Goal: Task Accomplishment & Management: Check status

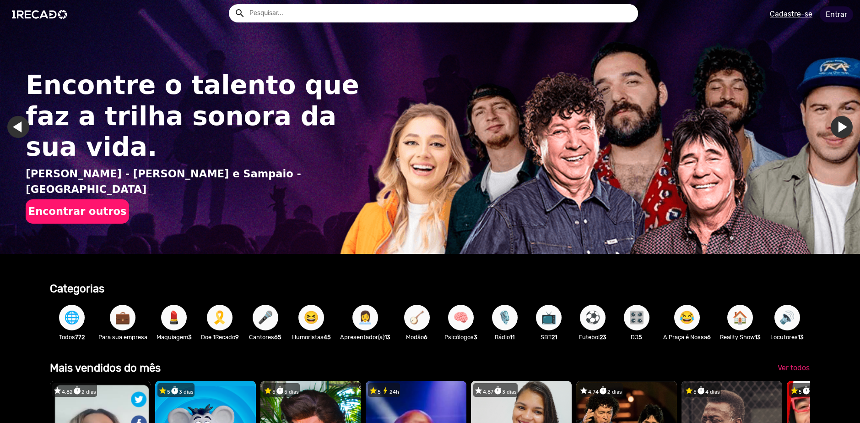
click at [832, 13] on link "Entrar" at bounding box center [836, 14] width 33 height 16
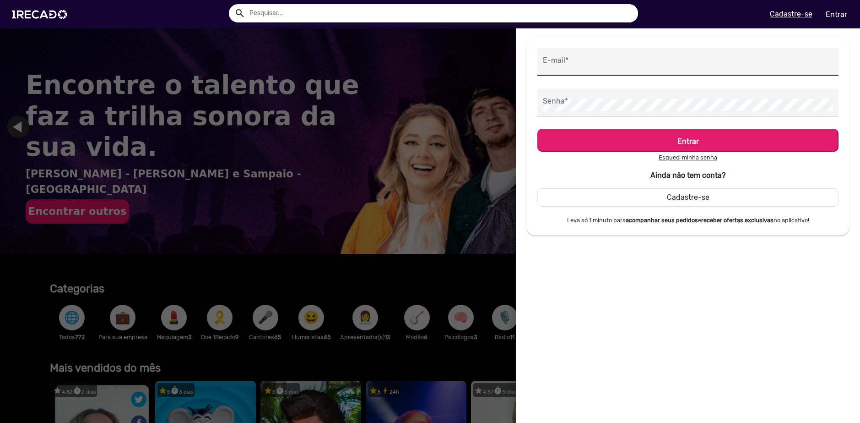
click at [590, 71] on div "E-mail *" at bounding box center [688, 62] width 290 height 28
click at [594, 59] on input "E-mail *" at bounding box center [688, 64] width 290 height 12
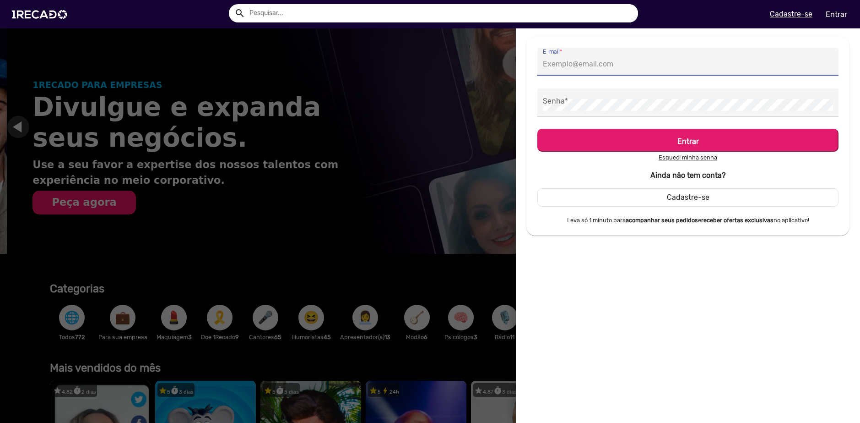
type input "[EMAIL_ADDRESS][DOMAIN_NAME]"
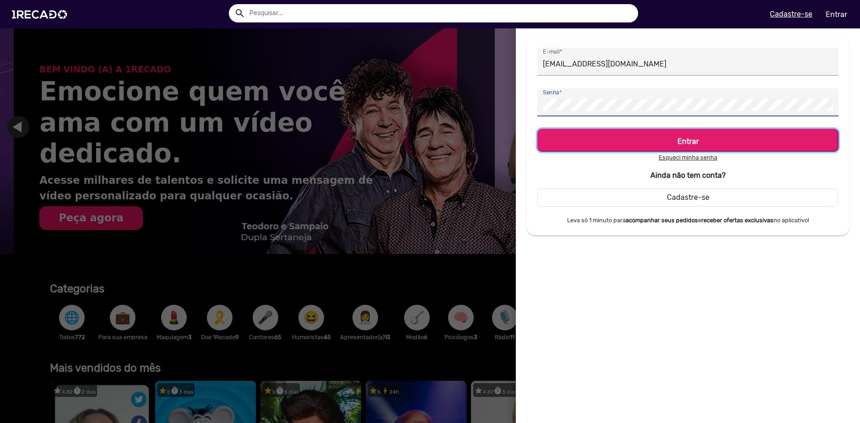
click at [722, 134] on h5 "Entrar" at bounding box center [688, 139] width 285 height 12
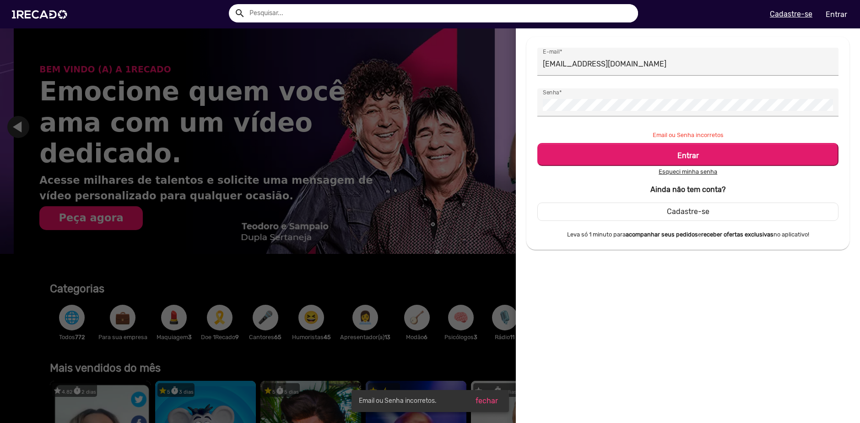
click at [684, 174] on u "Esqueci minha senha" at bounding box center [688, 171] width 59 height 7
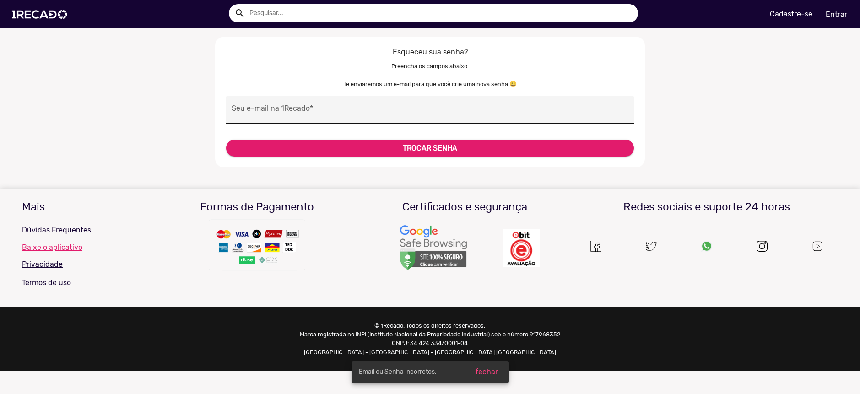
click at [306, 108] on input "Seu e-mail na 1Recado *" at bounding box center [430, 112] width 397 height 12
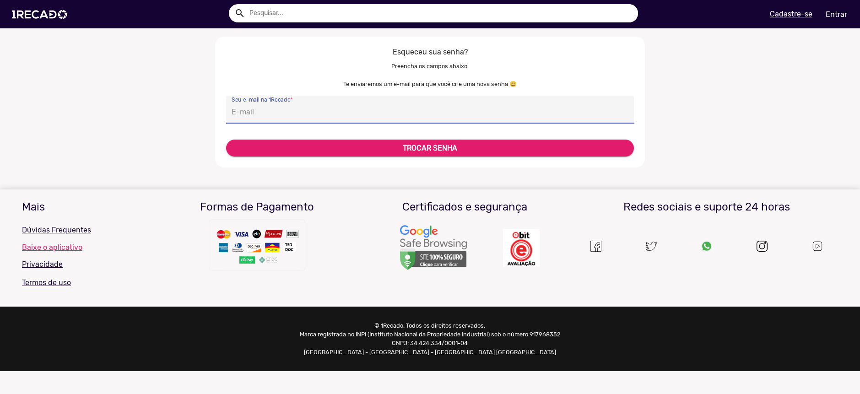
type input "[EMAIL_ADDRESS][DOMAIN_NAME]"
click at [393, 149] on button "TROCAR SENHA" at bounding box center [430, 148] width 408 height 17
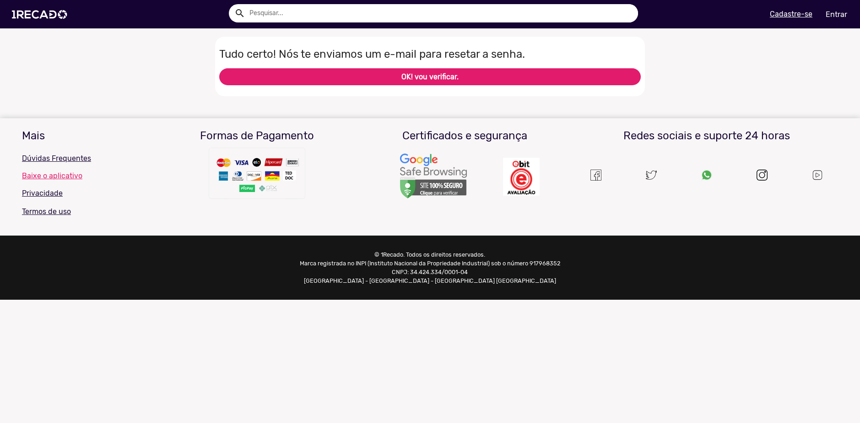
click at [527, 69] on button "OK! vou verificar." at bounding box center [430, 76] width 422 height 17
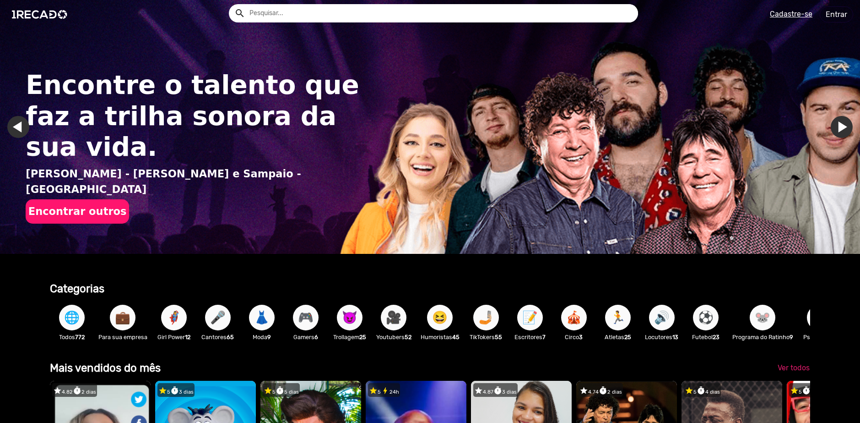
scroll to position [0, 2561]
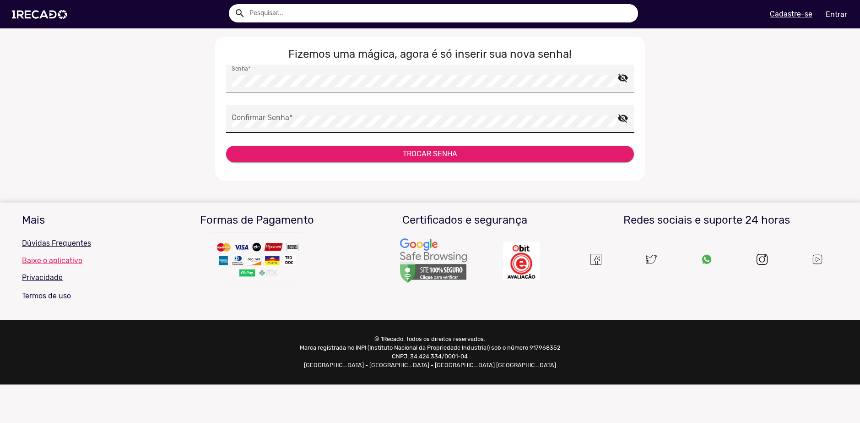
click at [270, 112] on div "Confirmar Senha *" at bounding box center [425, 119] width 386 height 28
click at [343, 155] on button "TROCAR SENHA" at bounding box center [430, 154] width 408 height 16
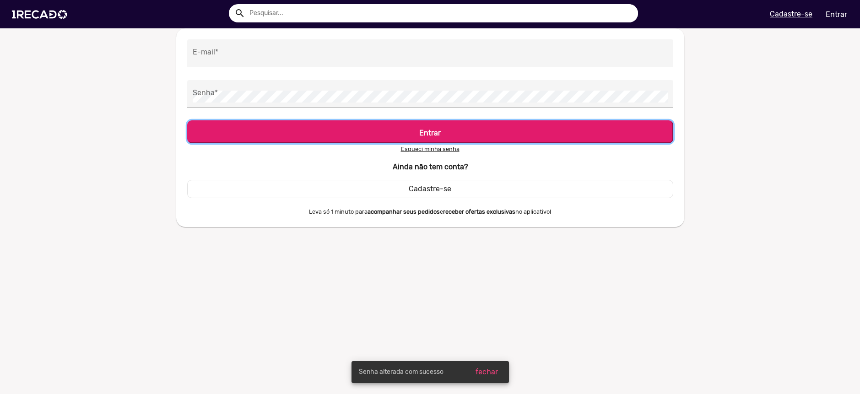
click at [444, 136] on h5 "Entrar" at bounding box center [431, 131] width 470 height 12
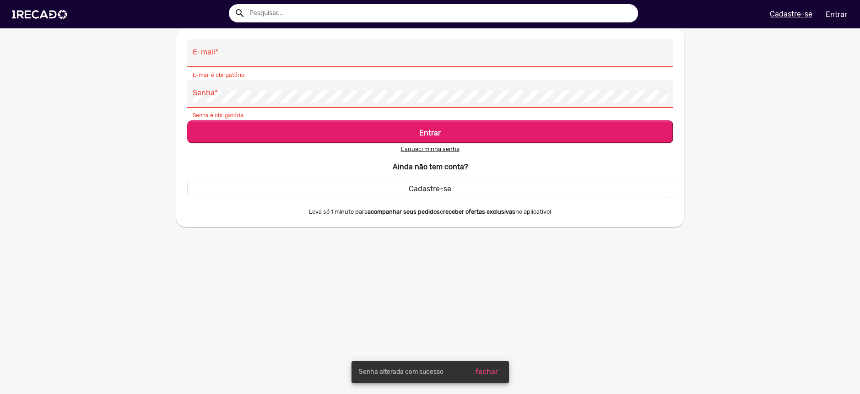
click at [236, 54] on input "E-mail *" at bounding box center [430, 56] width 475 height 12
type input "cenourinhagod@gmail.com"
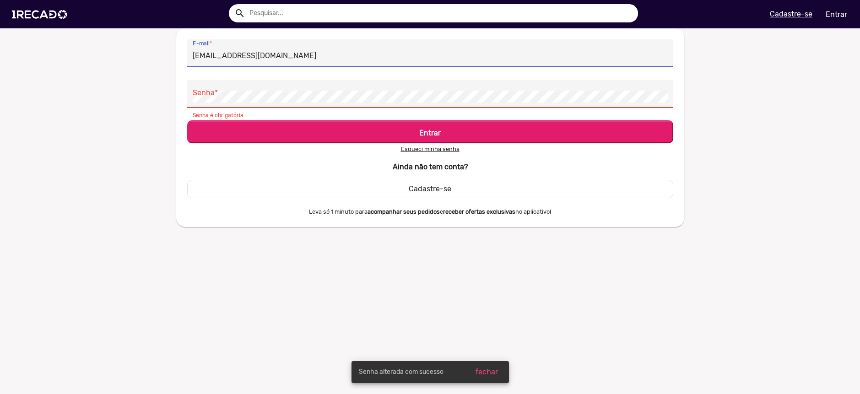
click at [270, 61] on input "cenourinhagod@gmail.com" at bounding box center [430, 56] width 475 height 12
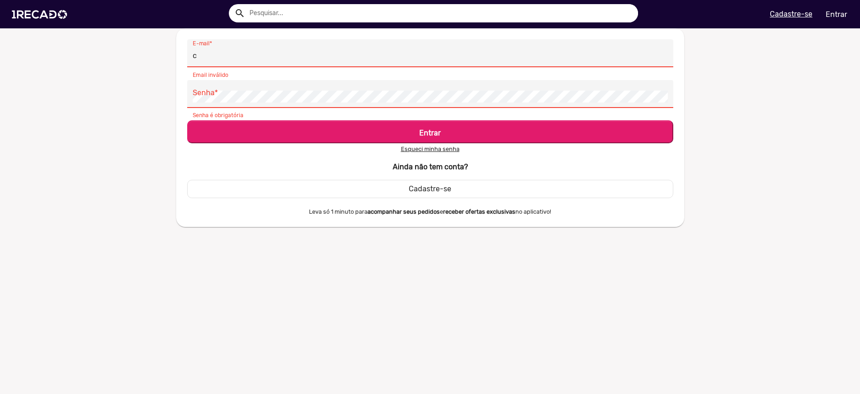
type input "[EMAIL_ADDRESS][DOMAIN_NAME]"
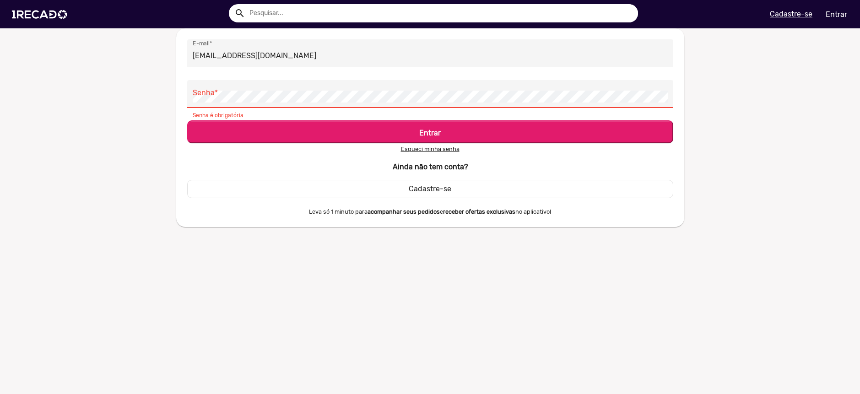
click at [250, 103] on div "Senha *" at bounding box center [430, 94] width 475 height 28
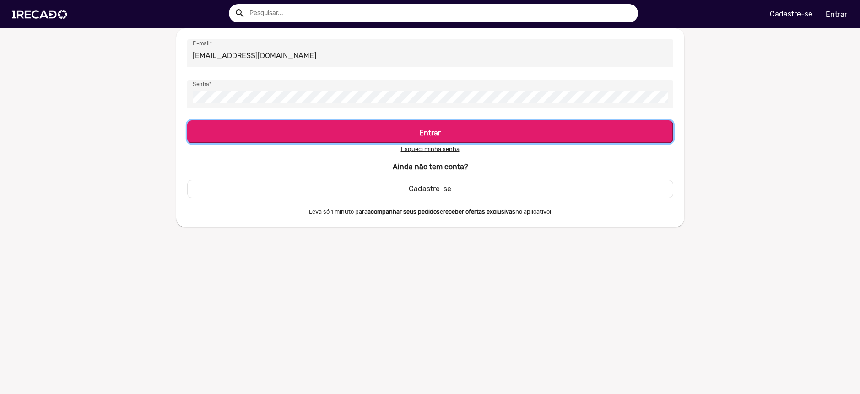
click at [286, 123] on button "Entrar" at bounding box center [430, 131] width 486 height 23
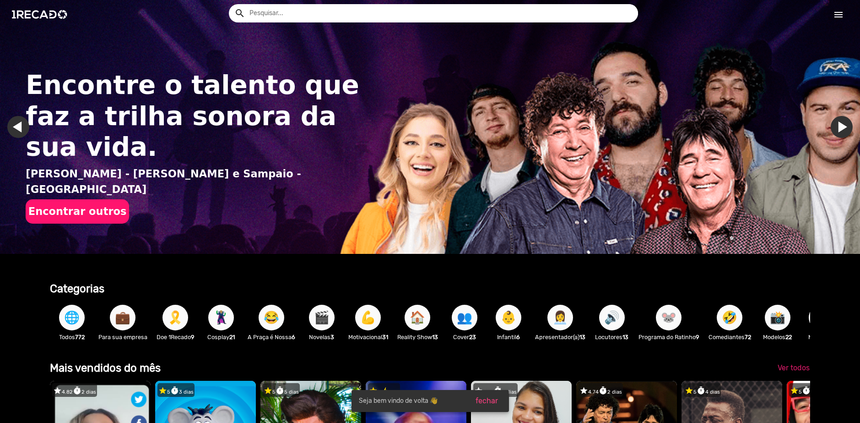
click at [840, 10] on mat-icon "menu" at bounding box center [838, 14] width 11 height 11
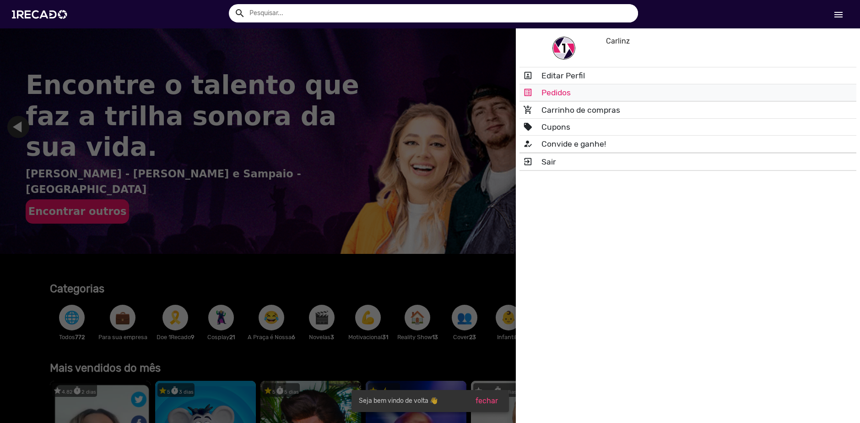
scroll to position [0, 854]
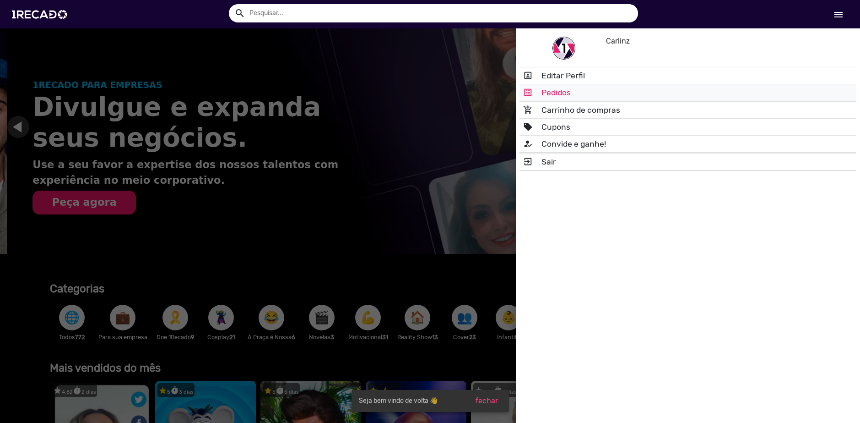
click at [588, 92] on link "list_alt Pedidos" at bounding box center [688, 92] width 337 height 16
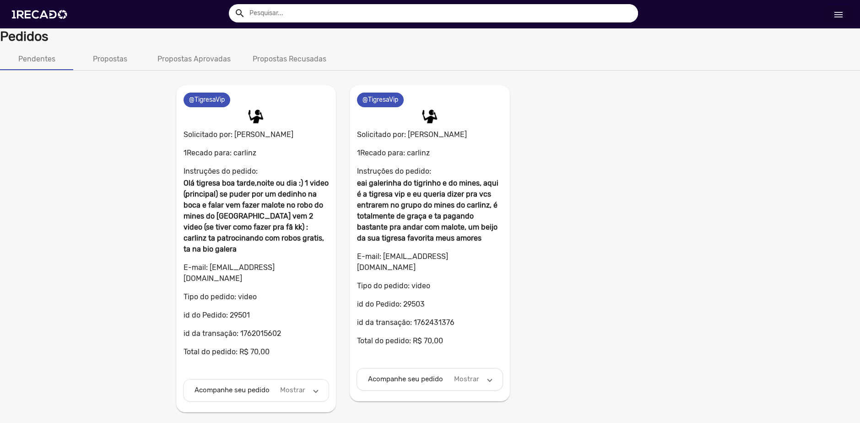
click at [298, 385] on mat-panel-description "Mostrar" at bounding box center [292, 390] width 28 height 11
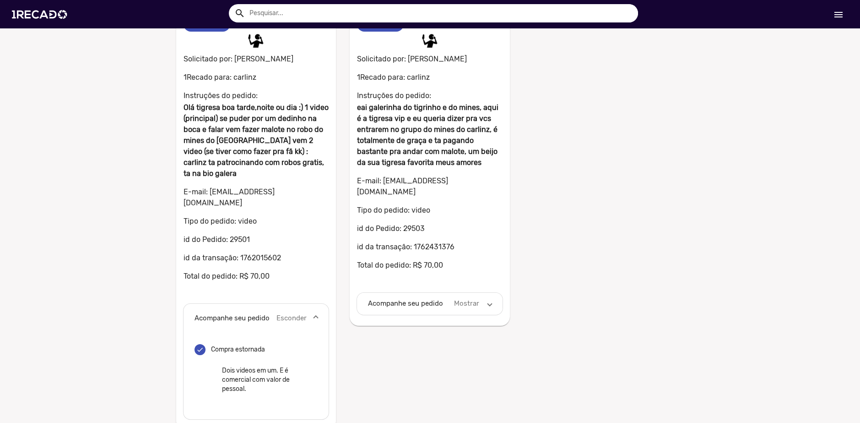
click at [397, 298] on mat-panel-title "Acompanhe seu pedido" at bounding box center [406, 303] width 77 height 11
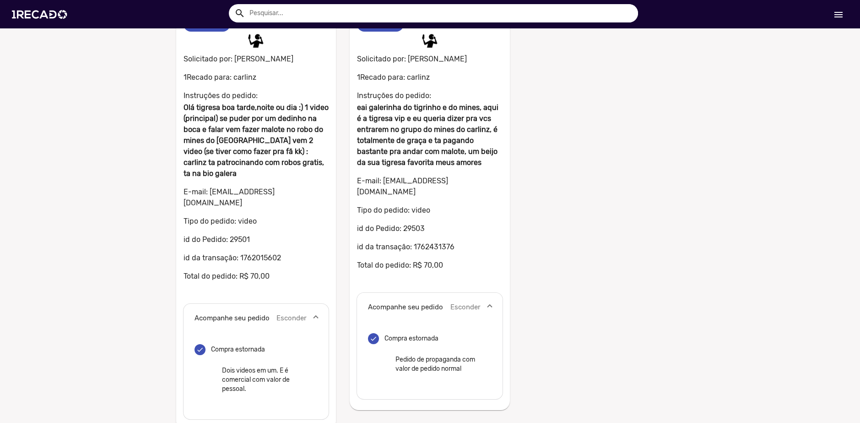
scroll to position [0, 0]
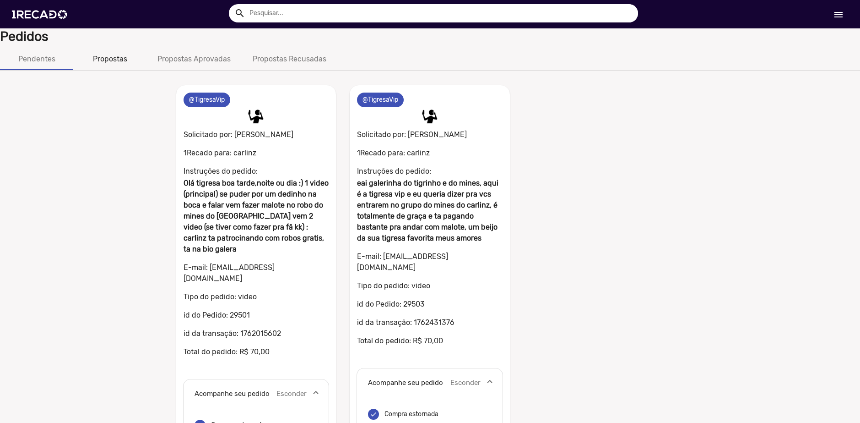
click at [112, 59] on div "Propostas" at bounding box center [110, 59] width 34 height 11
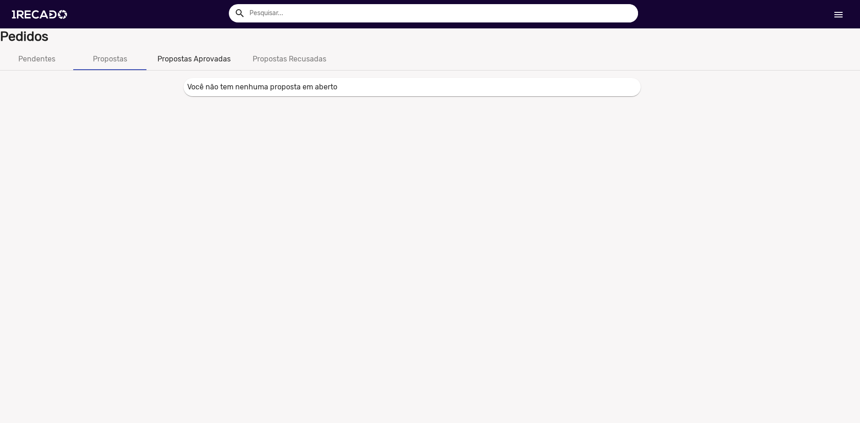
click at [169, 65] on div "Propostas Aprovadas" at bounding box center [194, 59] width 95 height 22
click at [260, 61] on div "Propostas Recusadas" at bounding box center [290, 59] width 74 height 11
click at [843, 15] on mat-icon "menu" at bounding box center [838, 14] width 11 height 11
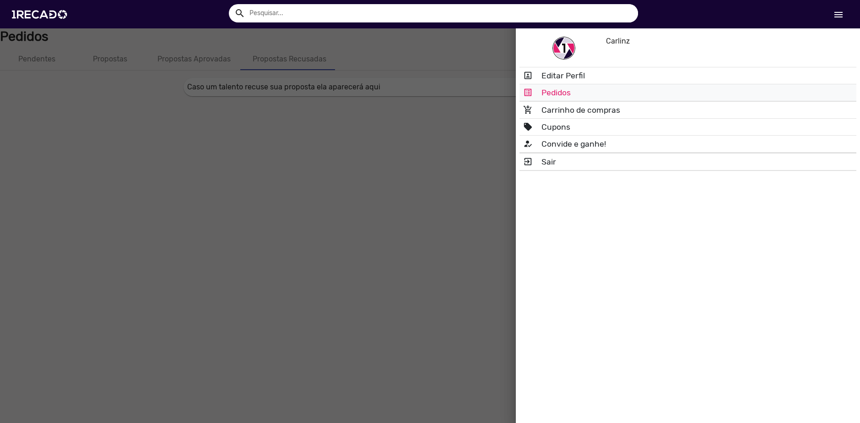
click at [577, 89] on link "list_alt Pedidos" at bounding box center [688, 92] width 337 height 16
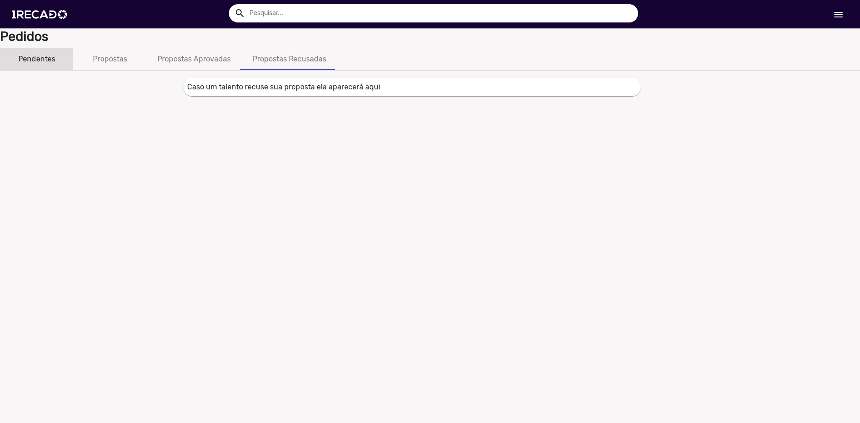
click at [22, 63] on div "Pendentes" at bounding box center [36, 59] width 37 height 11
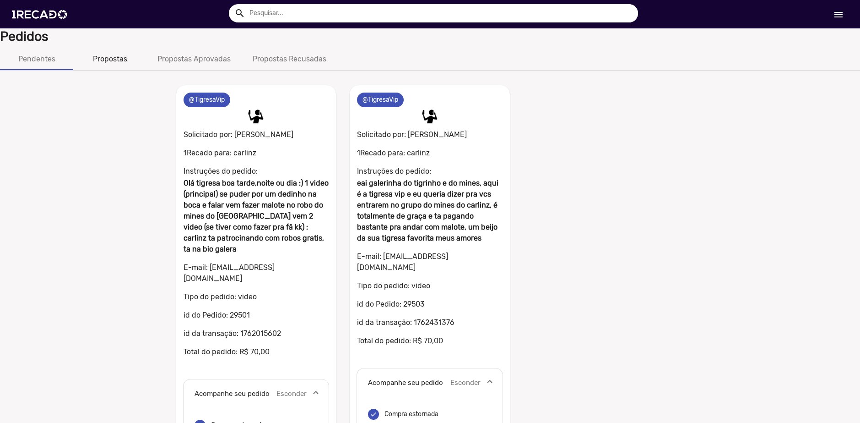
click at [130, 66] on div "Propostas" at bounding box center [109, 59] width 73 height 22
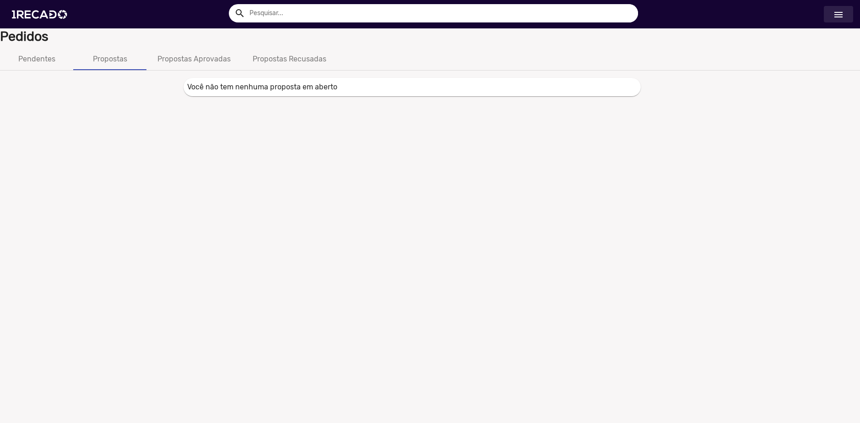
click at [838, 21] on link "menu" at bounding box center [838, 14] width 29 height 16
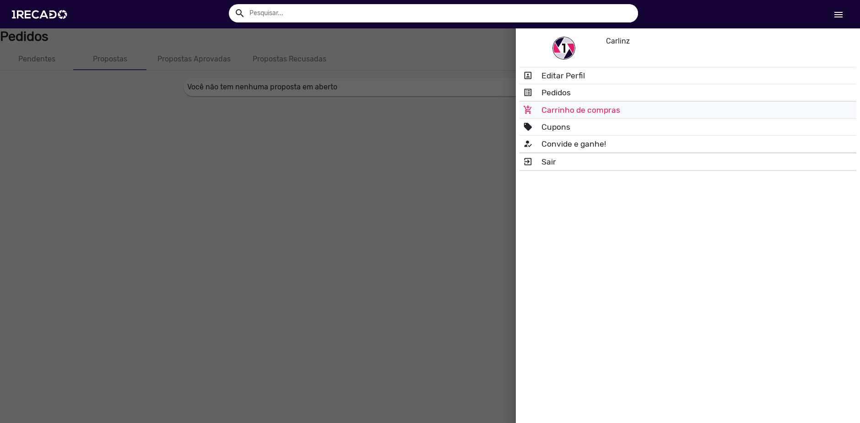
click at [569, 106] on link "add_shopping_cart Carrinho de compras" at bounding box center [688, 110] width 337 height 16
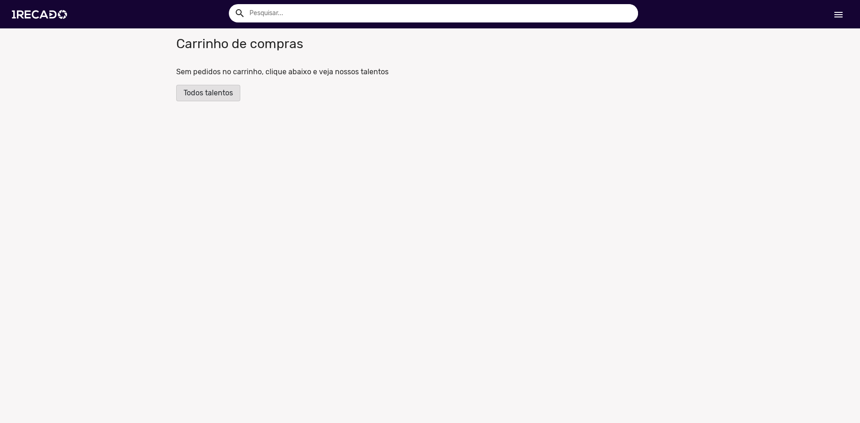
click at [209, 96] on span "Todos talentos" at bounding box center [208, 92] width 49 height 9
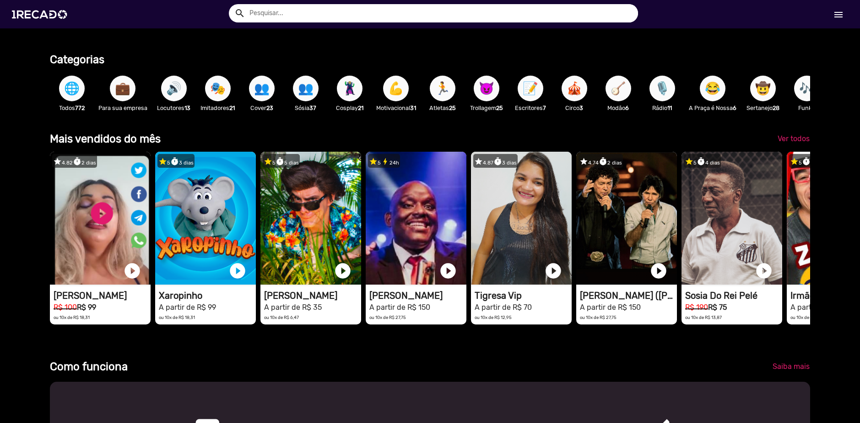
scroll to position [0, 2561]
drag, startPoint x: 667, startPoint y: 274, endPoint x: 743, endPoint y: 394, distance: 141.6
click at [675, 116] on html "search help_outline search menu menu help_outline Ajuda search Ver todos menu M…" at bounding box center [430, 58] width 860 height 116
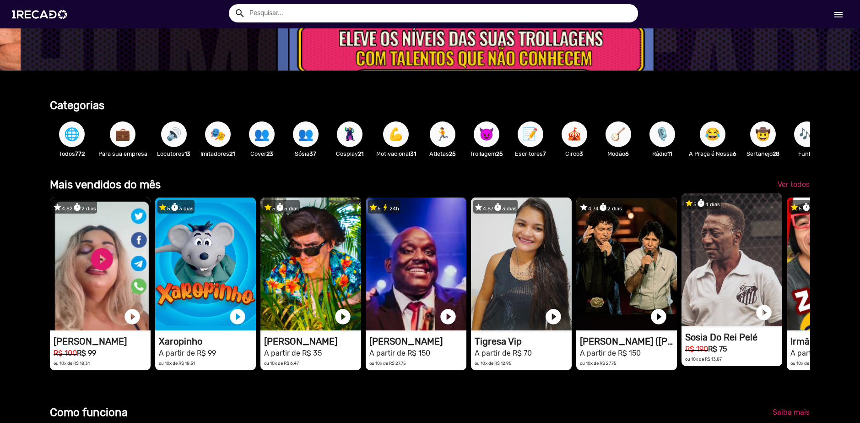
scroll to position [229, 0]
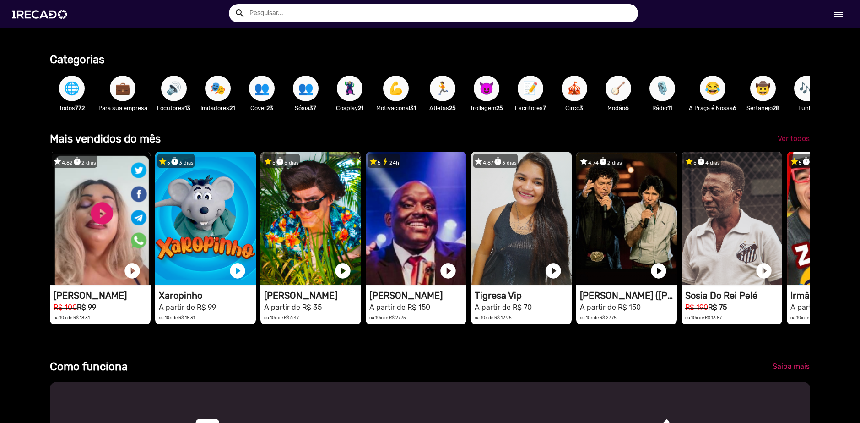
click at [787, 147] on link "Ver todos" at bounding box center [794, 138] width 47 height 16
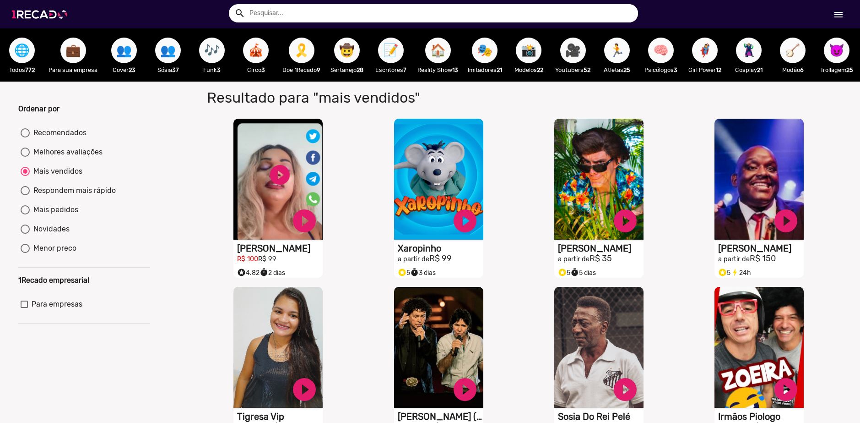
click at [24, 6] on img at bounding box center [41, 14] width 69 height 39
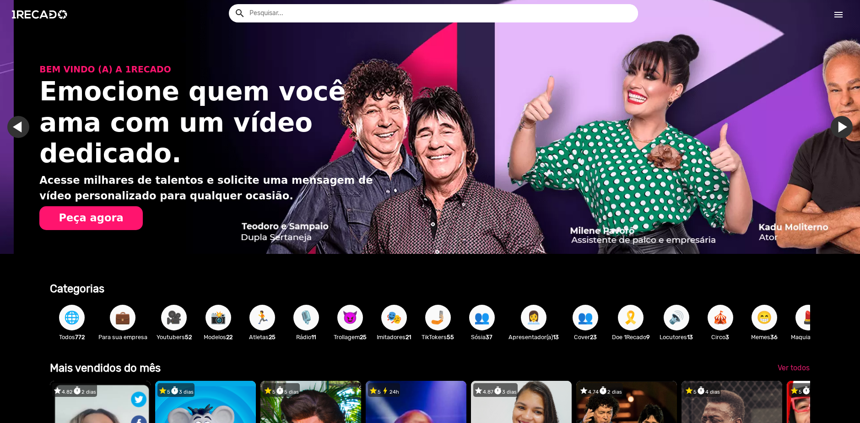
scroll to position [0, 2561]
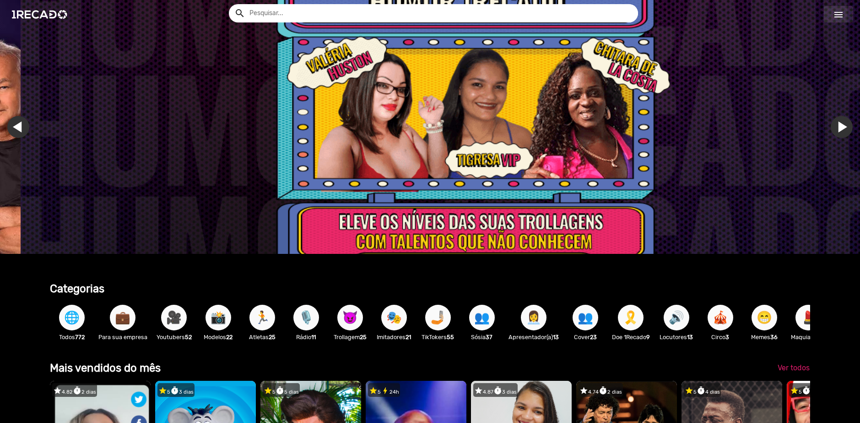
click at [833, 14] on mat-icon "menu" at bounding box center [838, 14] width 11 height 11
